Goal: Communication & Community: Connect with others

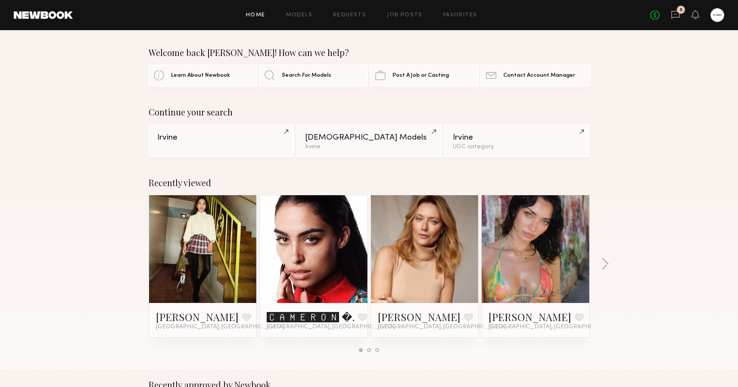
click at [678, 12] on div "5" at bounding box center [681, 10] width 8 height 8
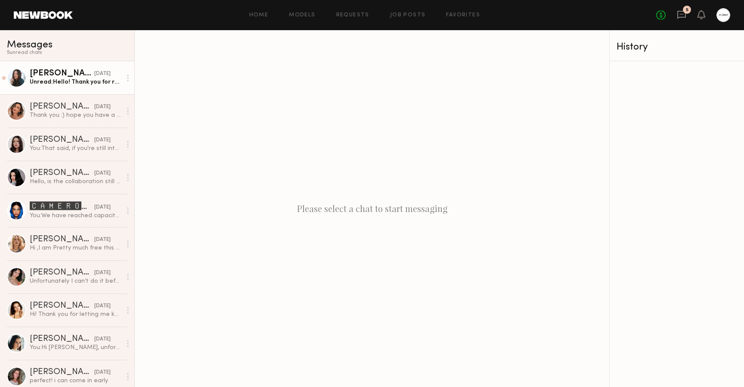
click at [46, 79] on div "Unread: Hello! Thank you for reaching out. I would love to collaborate with you…" at bounding box center [76, 82] width 92 height 8
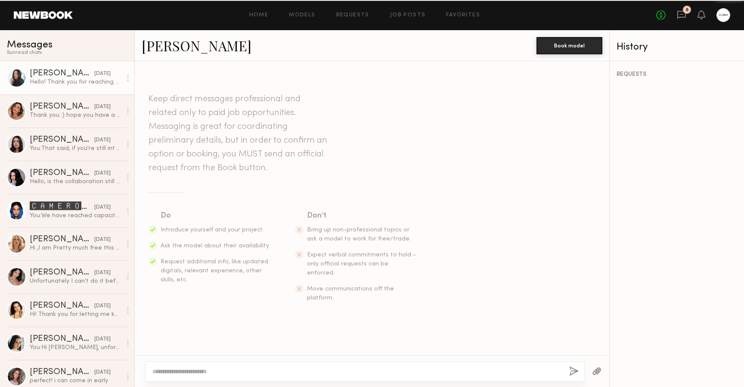
scroll to position [289, 0]
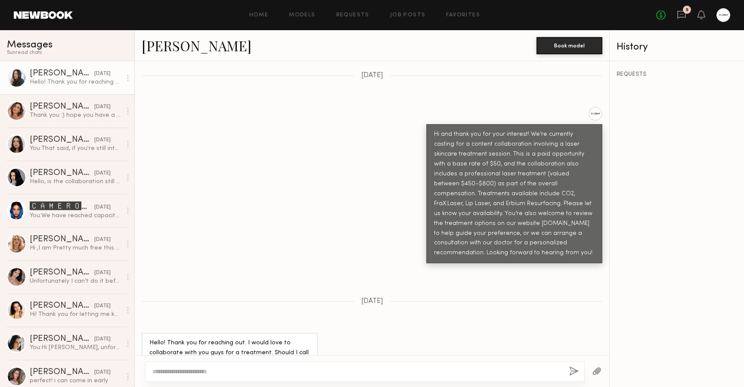
click at [161, 46] on link "[PERSON_NAME]" at bounding box center [197, 45] width 110 height 19
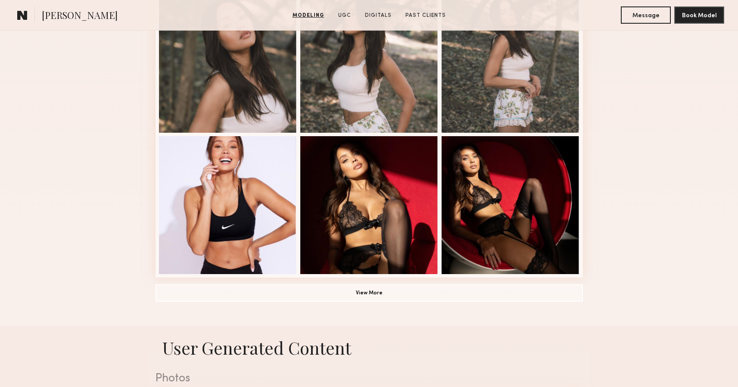
scroll to position [564, 0]
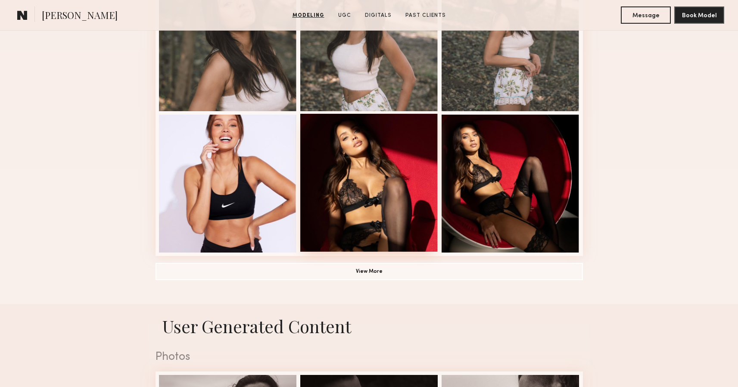
click at [414, 176] on div at bounding box center [369, 183] width 138 height 138
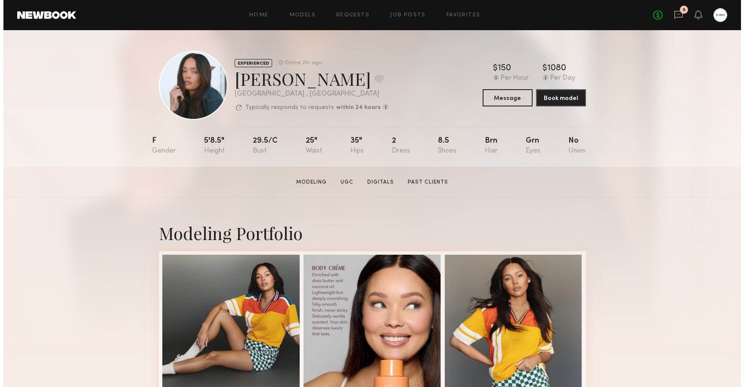
scroll to position [0, 0]
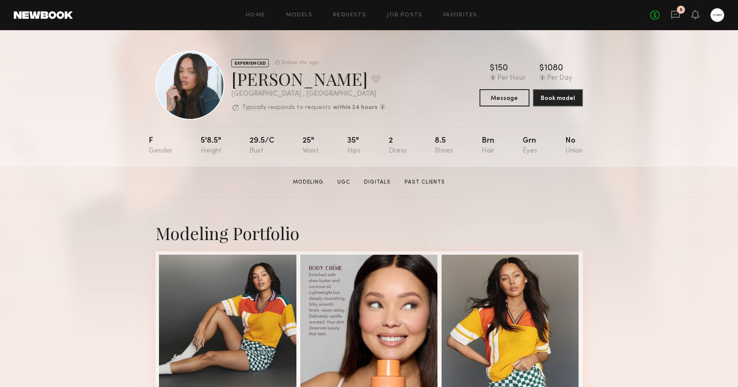
click at [682, 21] on div "No fees up to $5,000 5" at bounding box center [687, 15] width 74 height 14
click at [679, 17] on icon at bounding box center [675, 15] width 9 height 8
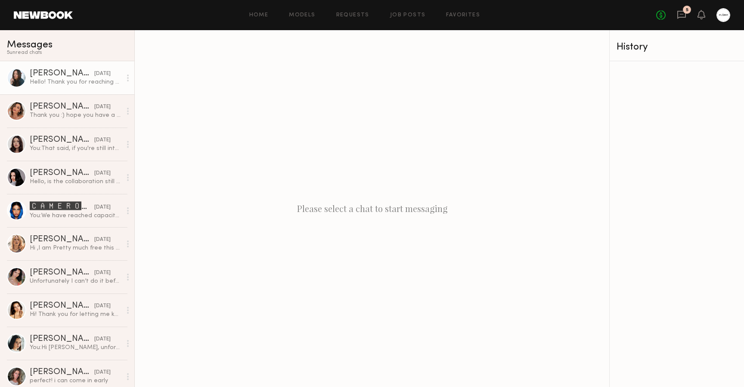
click at [53, 74] on div "[PERSON_NAME]" at bounding box center [62, 73] width 65 height 9
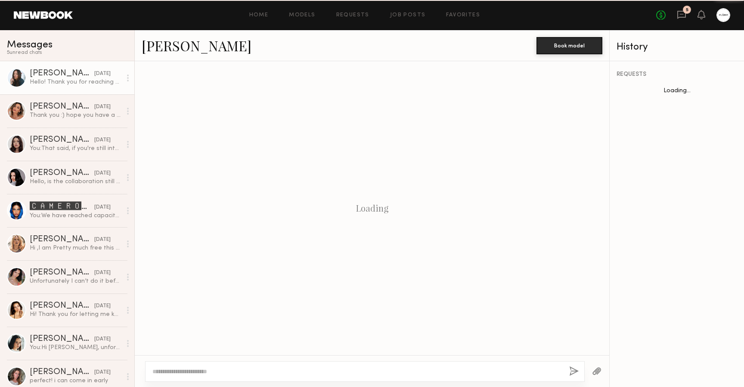
scroll to position [289, 0]
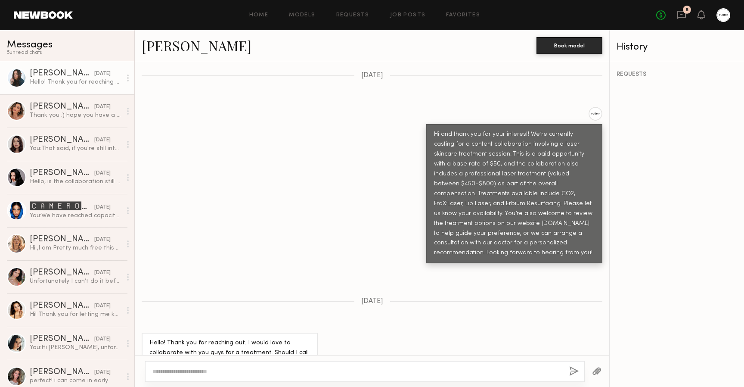
click at [240, 367] on div at bounding box center [365, 371] width 440 height 21
click at [221, 368] on textarea at bounding box center [357, 371] width 410 height 9
type textarea "*"
